Goal: Navigation & Orientation: Find specific page/section

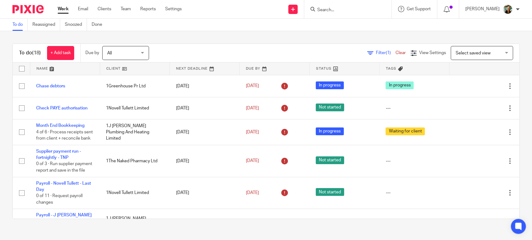
click at [459, 15] on div at bounding box center [448, 9] width 22 height 18
click at [452, 12] on div at bounding box center [447, 9] width 9 height 7
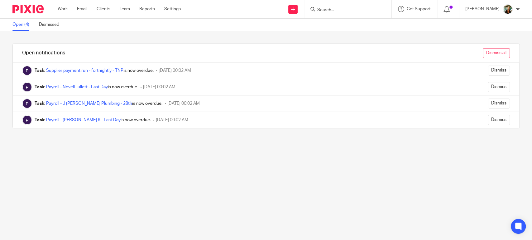
click at [487, 55] on input "Dismiss all" at bounding box center [496, 53] width 27 height 10
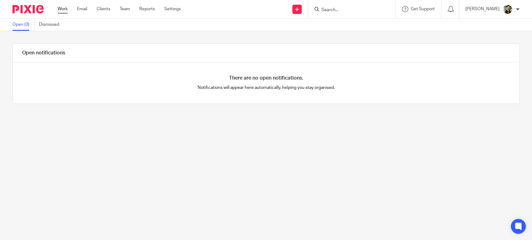
click at [61, 8] on div "Work Email Clients Team Reports Settings Work Email Clients Team Reports Settin…" at bounding box center [120, 9] width 139 height 18
click at [61, 8] on link "Work" at bounding box center [63, 9] width 10 height 6
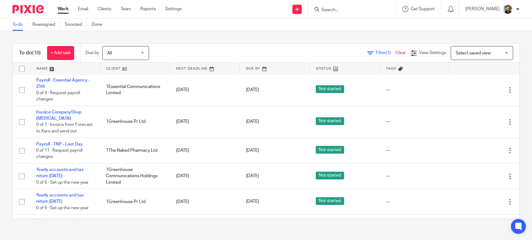
scroll to position [199, 0]
